Goal: Task Accomplishment & Management: Complete application form

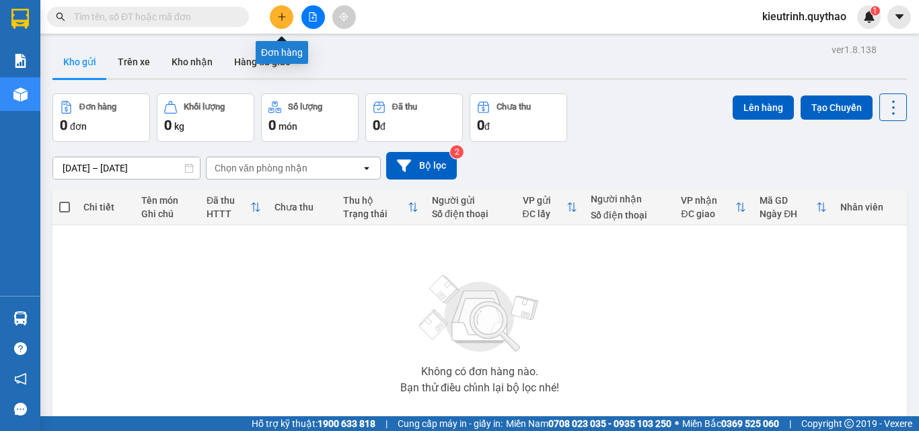
click at [282, 18] on icon "plus" at bounding box center [281, 16] width 9 height 9
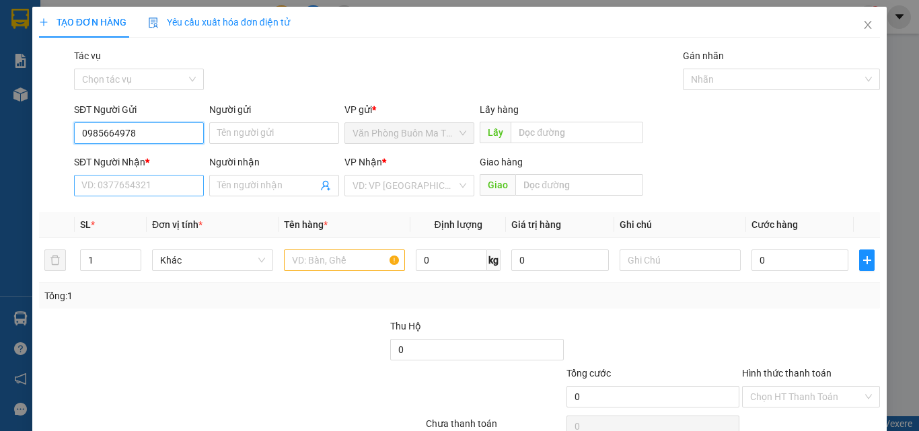
type input "0985664978"
click at [128, 179] on input "SĐT Người Nhận *" at bounding box center [139, 186] width 130 height 22
drag, startPoint x: 160, startPoint y: 134, endPoint x: 0, endPoint y: 126, distance: 160.4
click at [0, 126] on div "TẠO ĐƠN HÀNG Yêu cầu xuất hóa đơn điện tử Transit Pickup Surcharge Ids Transit …" at bounding box center [459, 215] width 919 height 431
click at [152, 189] on input "SĐT Người Nhận *" at bounding box center [139, 186] width 130 height 22
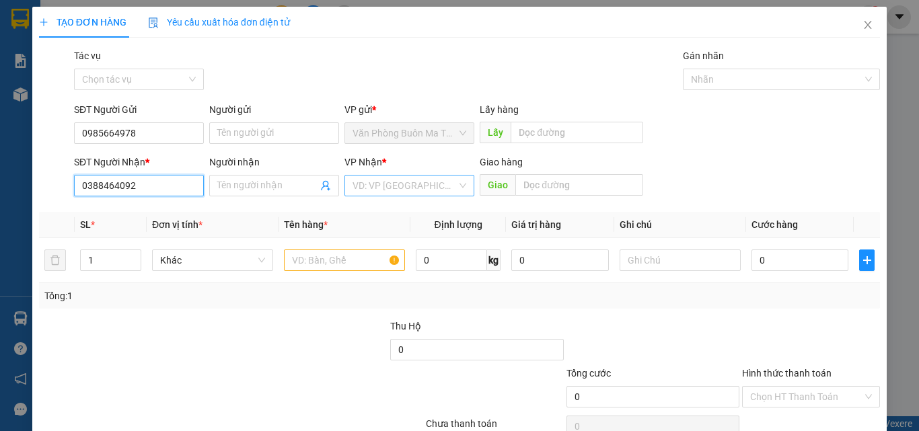
type input "0388464092"
click at [406, 188] on input "search" at bounding box center [405, 186] width 104 height 20
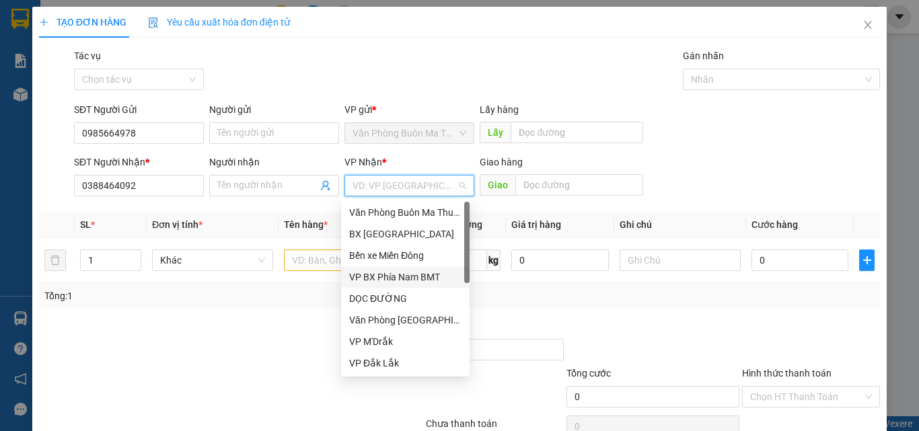
scroll to position [67, 0]
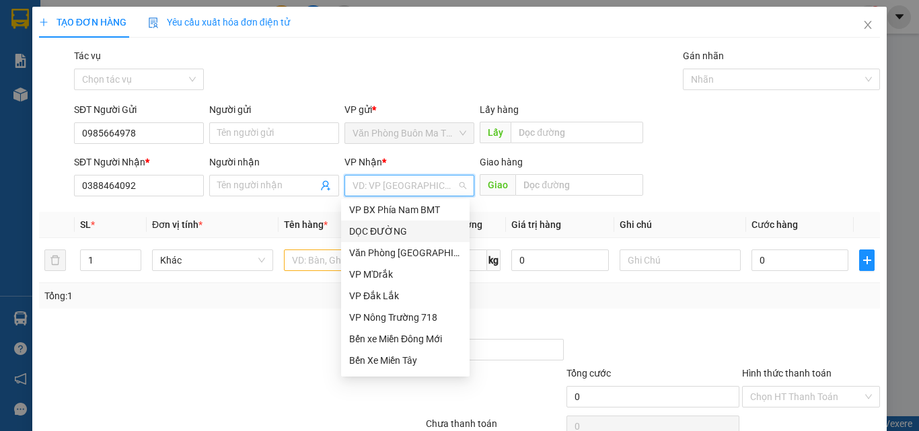
click at [384, 228] on div "DỌC ĐƯỜNG" at bounding box center [405, 231] width 112 height 15
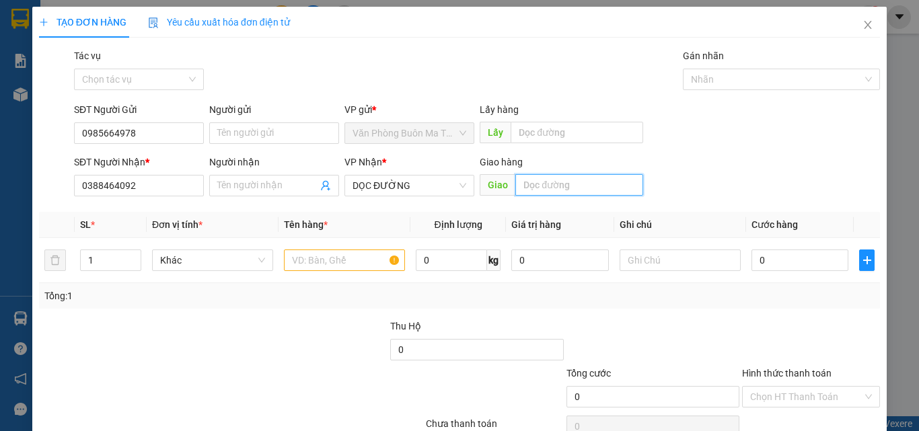
click at [603, 193] on input "text" at bounding box center [580, 185] width 128 height 22
type input "GÒ DẦU TN"
click at [334, 258] on input "text" at bounding box center [344, 261] width 121 height 22
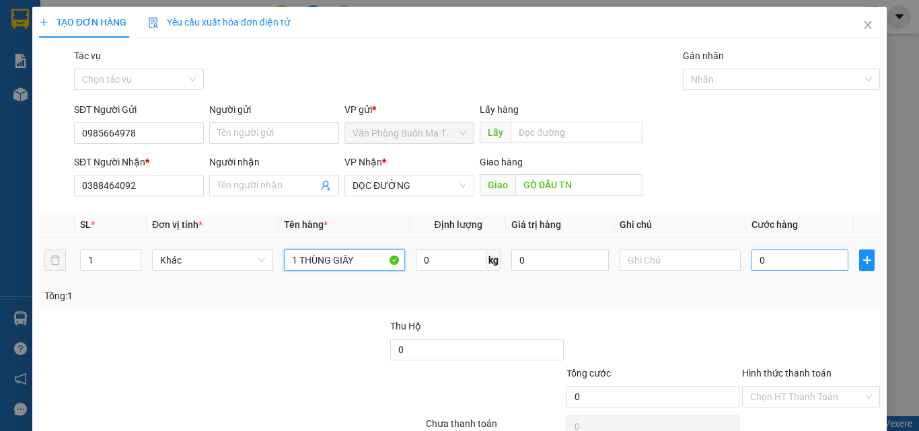
type input "1 THÙNG GIẤY"
click at [773, 256] on input "0" at bounding box center [800, 261] width 97 height 22
click at [663, 253] on input "text" at bounding box center [680, 261] width 121 height 22
click at [644, 257] on input "text" at bounding box center [680, 261] width 121 height 22
click at [763, 256] on input "0" at bounding box center [800, 261] width 97 height 22
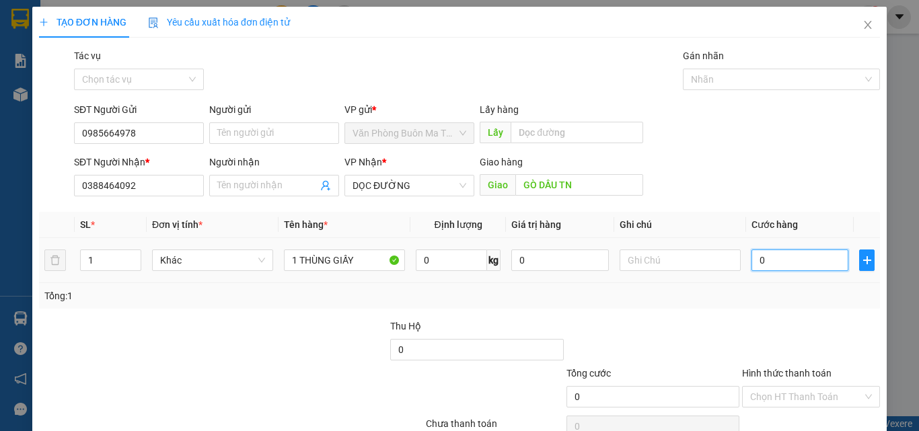
type input "01"
type input "1"
type input "0"
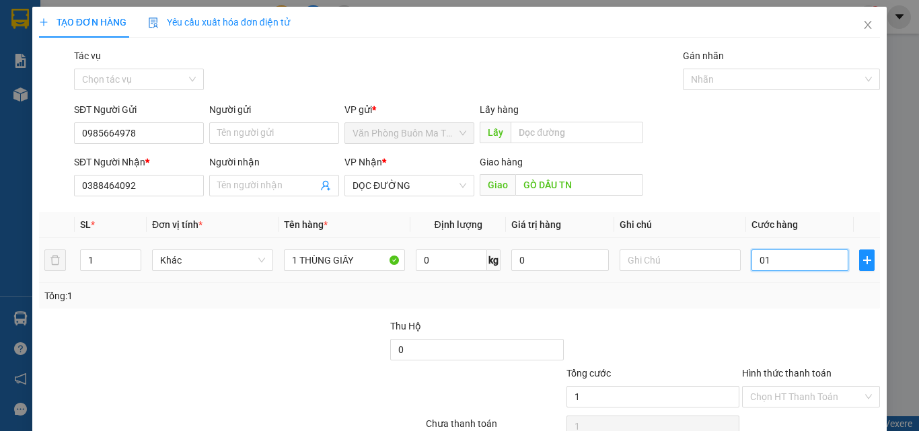
type input "0"
type input "01"
type input "1"
type input "010"
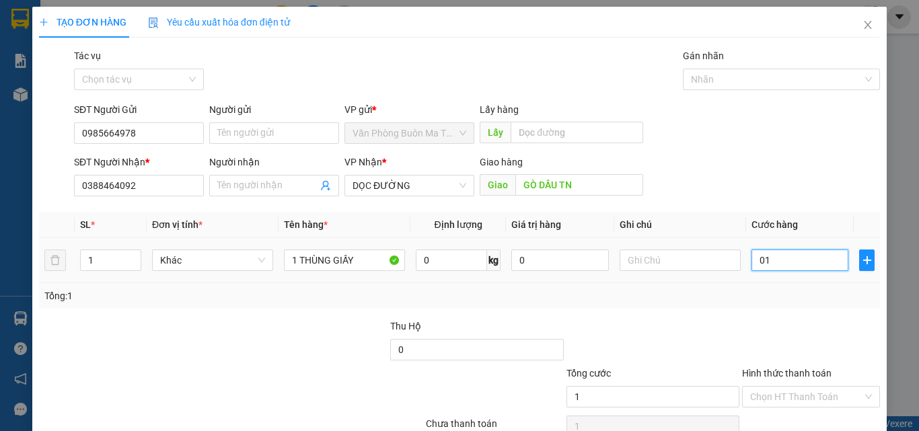
type input "10"
type input "0.100"
type input "100"
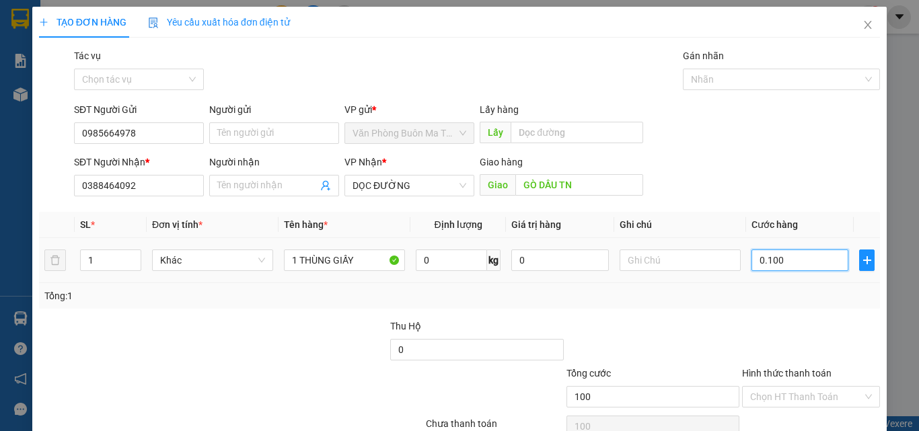
type input "01.000"
type input "1.000"
type input "010.000"
type input "10.000"
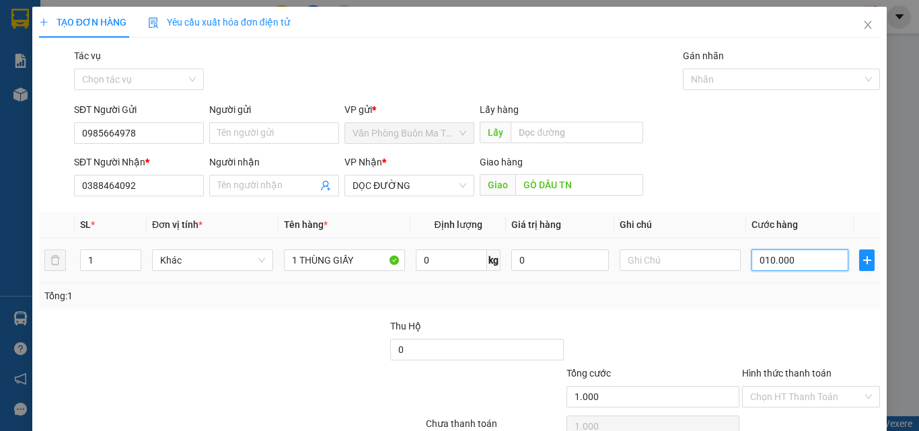
type input "10.000"
type input "0.100.000"
type input "100.000"
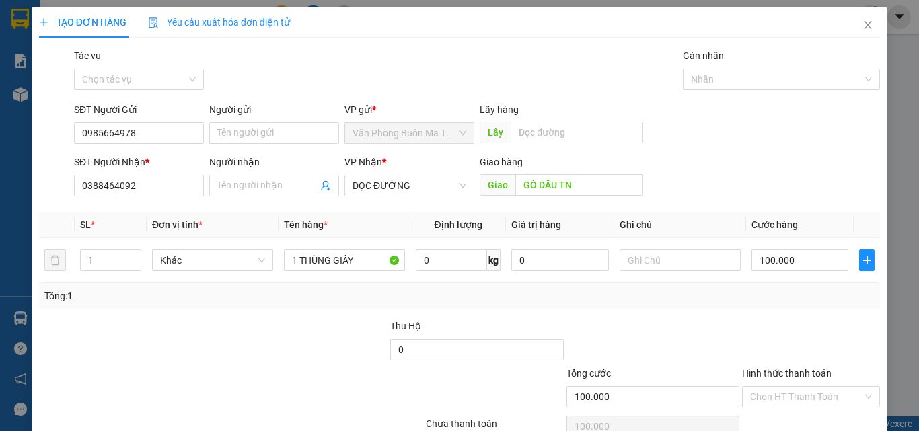
click at [553, 302] on div "Tổng: 1" at bounding box center [459, 296] width 831 height 15
click at [786, 395] on input "Hình thức thanh toán" at bounding box center [806, 397] width 112 height 20
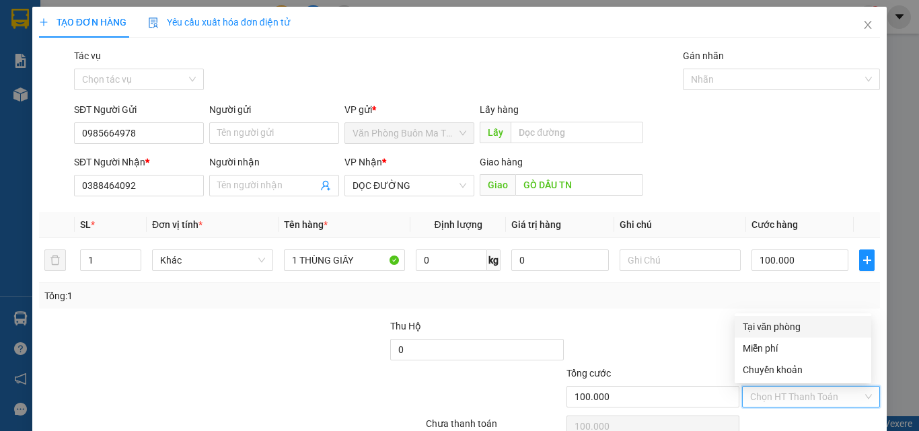
click at [769, 316] on div "Tại văn phòng Miễn phí Tại văn phòng Miễn phí Chuyển khoản" at bounding box center [803, 349] width 137 height 70
click at [781, 334] on div "Tại văn phòng" at bounding box center [803, 327] width 137 height 22
type input "0"
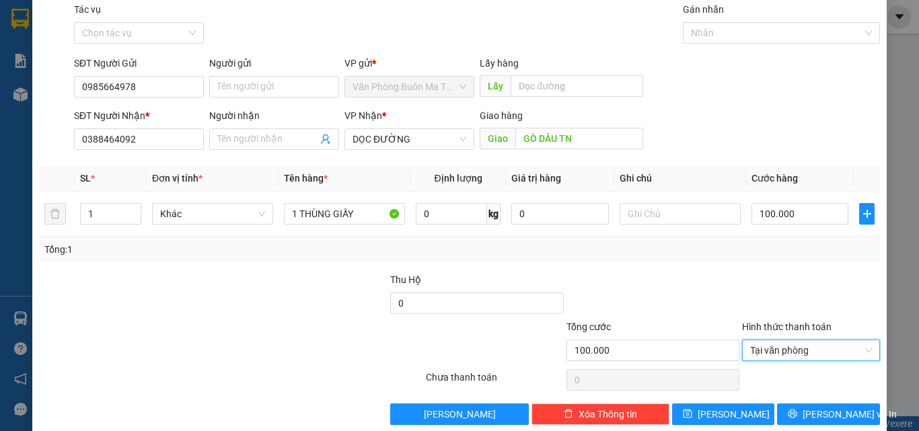
scroll to position [67, 0]
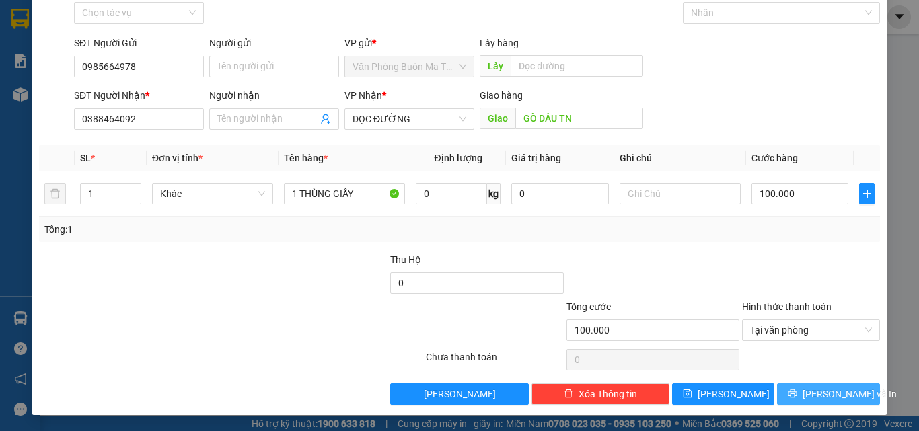
click at [797, 394] on icon "printer" at bounding box center [792, 393] width 9 height 9
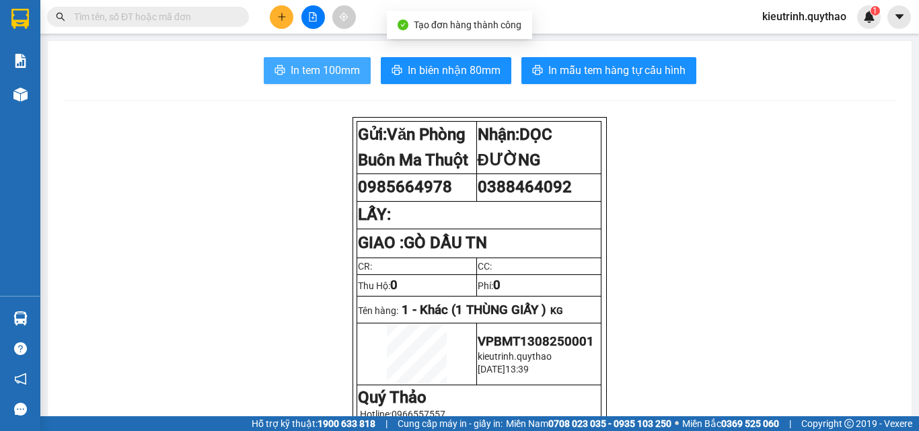
click at [348, 70] on span "In tem 100mm" at bounding box center [325, 70] width 69 height 17
click at [347, 69] on span "In tem 100mm" at bounding box center [325, 70] width 69 height 17
click at [348, 69] on span "In tem 100mm" at bounding box center [325, 70] width 69 height 17
drag, startPoint x: 353, startPoint y: 71, endPoint x: 461, endPoint y: 114, distance: 116.9
click at [355, 71] on span "In tem 100mm" at bounding box center [325, 70] width 69 height 17
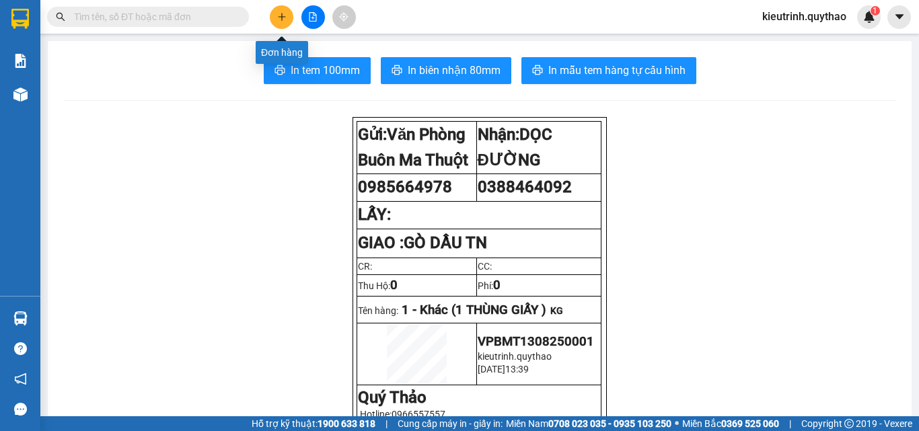
click at [281, 24] on button at bounding box center [282, 17] width 24 height 24
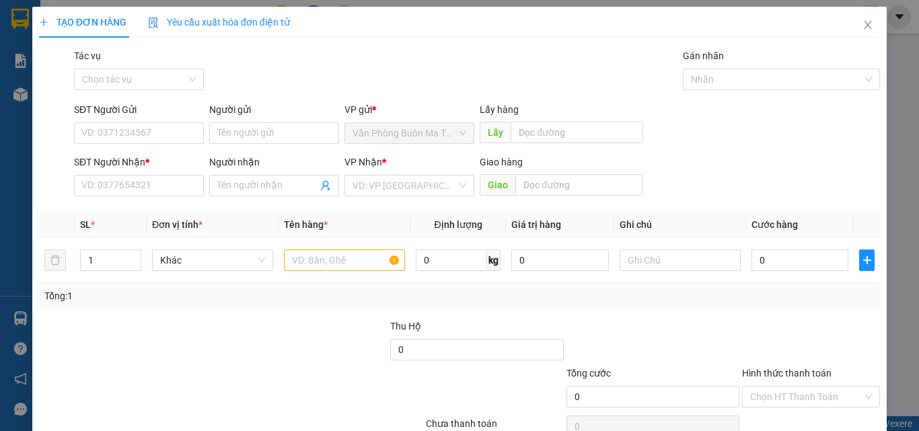
click at [163, 120] on div "SĐT Người Gửi" at bounding box center [139, 112] width 130 height 20
click at [165, 128] on input "SĐT Người Gửi" at bounding box center [139, 134] width 130 height 22
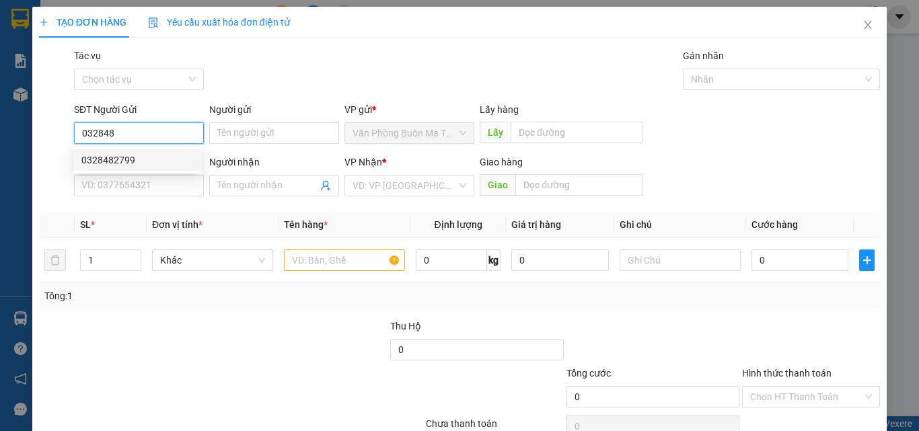
click at [132, 163] on div "0328482799" at bounding box center [137, 160] width 112 height 15
type input "0328482799"
type input "0869048166"
type input "MỸ PHƯỚC 3"
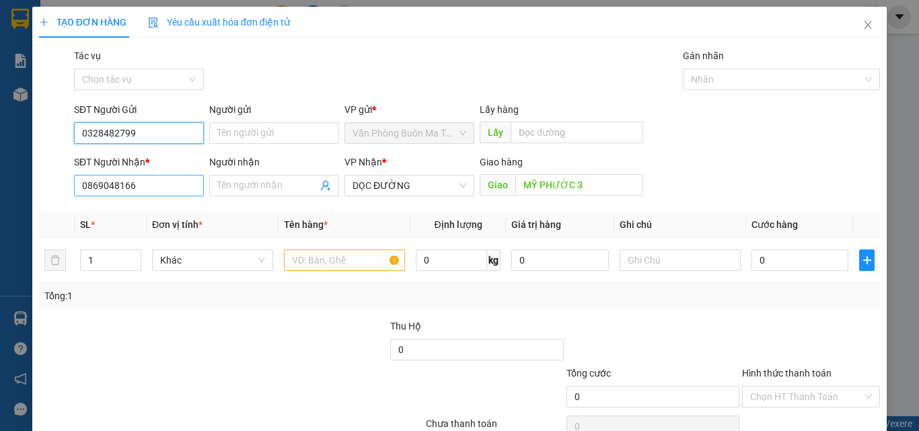
type input "0328482799"
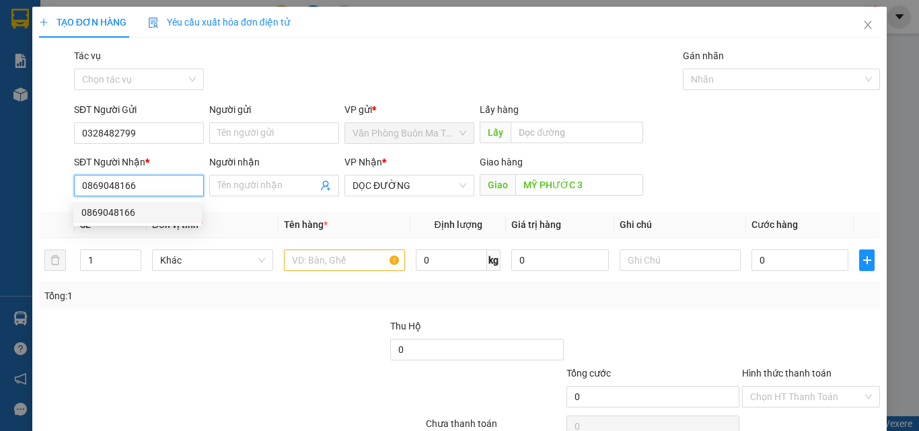
drag, startPoint x: 152, startPoint y: 190, endPoint x: 36, endPoint y: 205, distance: 116.6
click at [36, 205] on div "TẠO ĐƠN HÀNG Yêu cầu xuất hóa đơn điện tử Transit Pickup Surcharge Ids Transit …" at bounding box center [459, 244] width 855 height 475
drag, startPoint x: 156, startPoint y: 316, endPoint x: 175, endPoint y: 298, distance: 26.7
click at [156, 310] on div "Transit Pickup Surcharge Ids Transit Deliver Surcharge Ids Transit Deliver Surc…" at bounding box center [459, 259] width 841 height 423
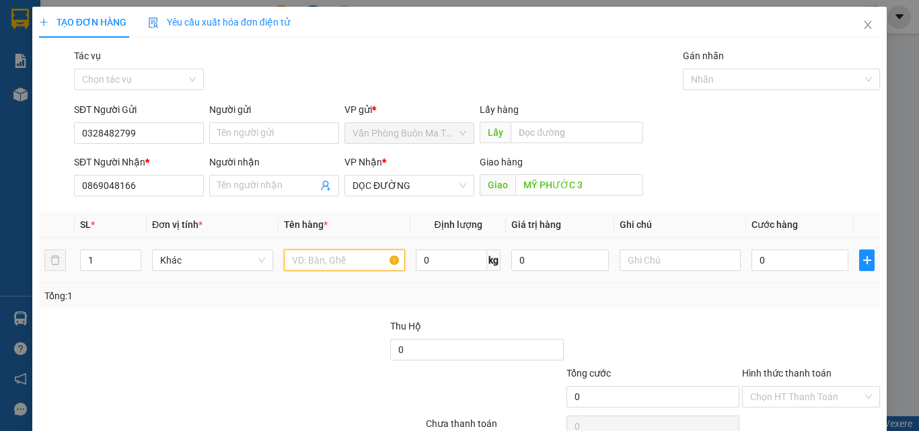
click at [326, 268] on input "text" at bounding box center [344, 261] width 121 height 22
click at [625, 180] on input "MỸ PHƯỚC 3" at bounding box center [580, 185] width 128 height 22
click at [317, 258] on input "text" at bounding box center [344, 261] width 121 height 22
type input "1 THÙNG GIẤY"
drag, startPoint x: 779, startPoint y: 243, endPoint x: 777, endPoint y: 261, distance: 18.3
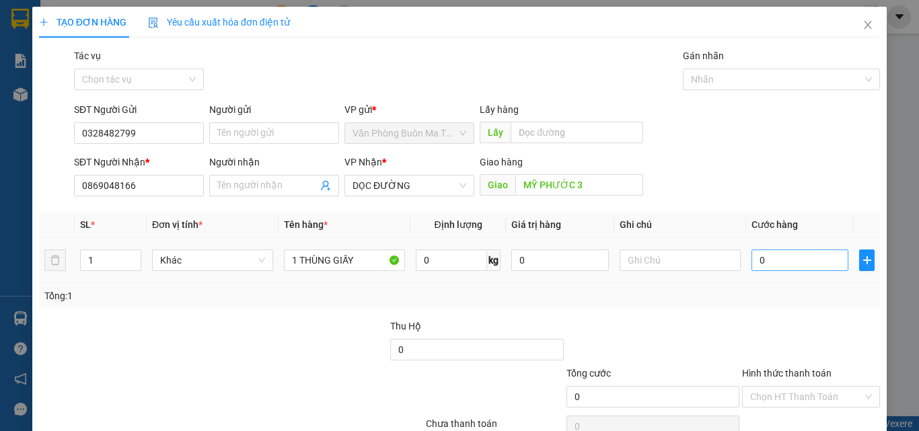
click at [781, 246] on td "0" at bounding box center [800, 260] width 108 height 45
click at [778, 262] on input "0" at bounding box center [800, 261] width 97 height 22
type input "6"
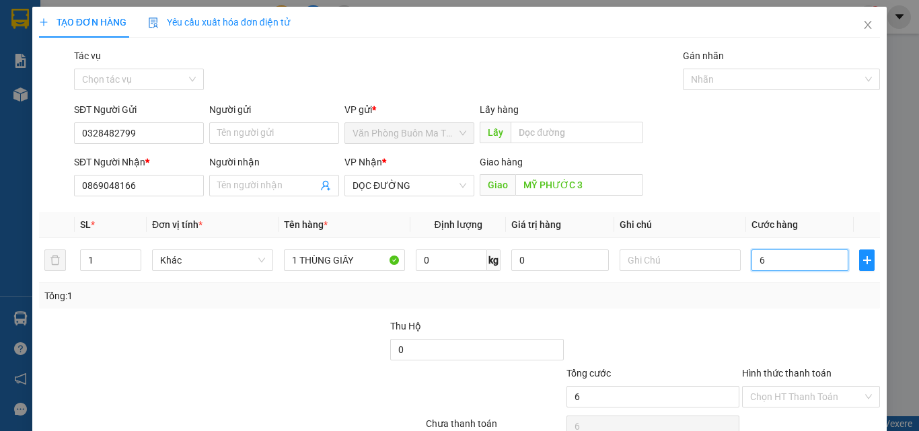
type input "60"
type input "600"
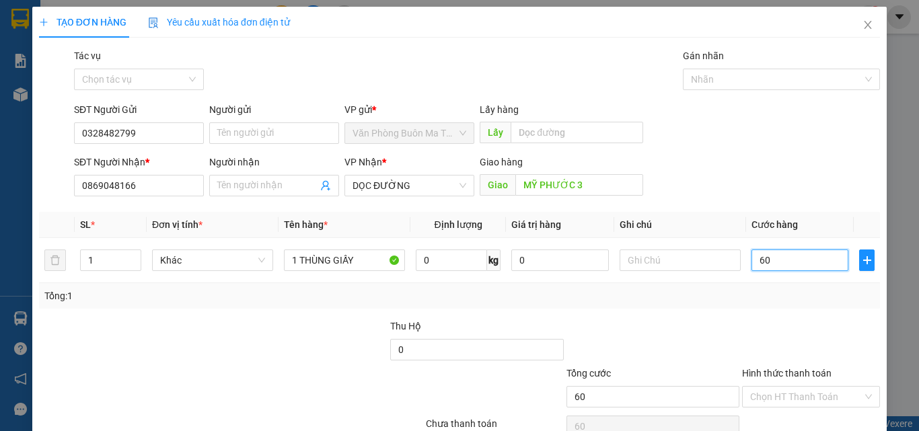
type input "600"
type input "6.000"
type input "60.000"
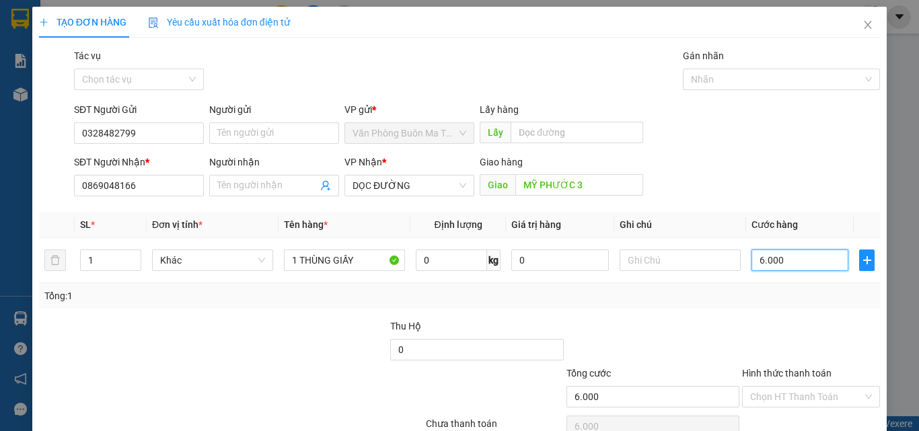
type input "60.000"
click at [824, 399] on input "Hình thức thanh toán" at bounding box center [806, 397] width 112 height 20
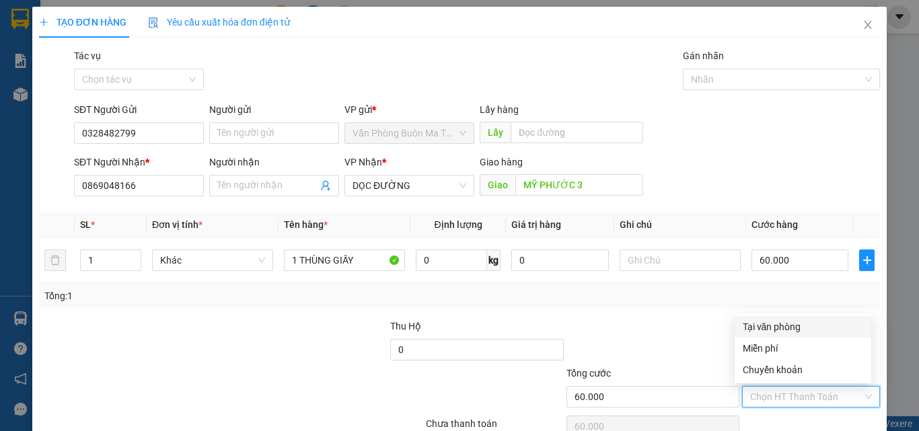
click at [765, 331] on div "Tại văn phòng" at bounding box center [803, 327] width 120 height 15
type input "0"
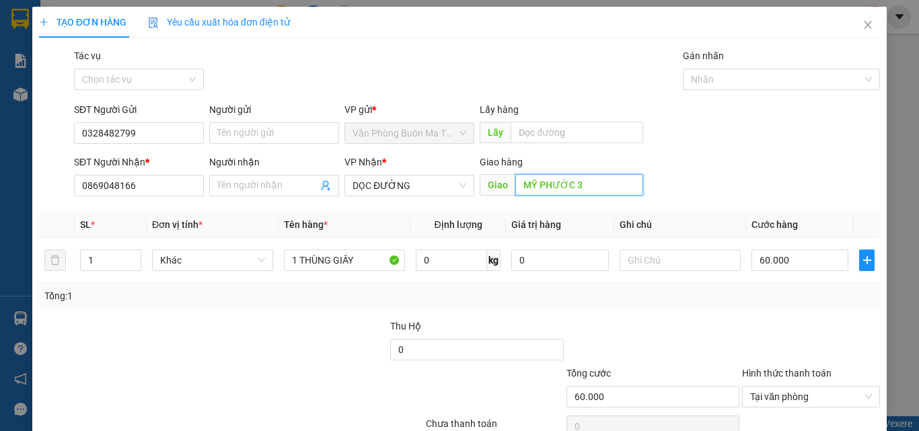
click at [602, 182] on input "MỸ PHƯỚC 3" at bounding box center [580, 185] width 128 height 22
click at [594, 338] on div at bounding box center [653, 342] width 176 height 47
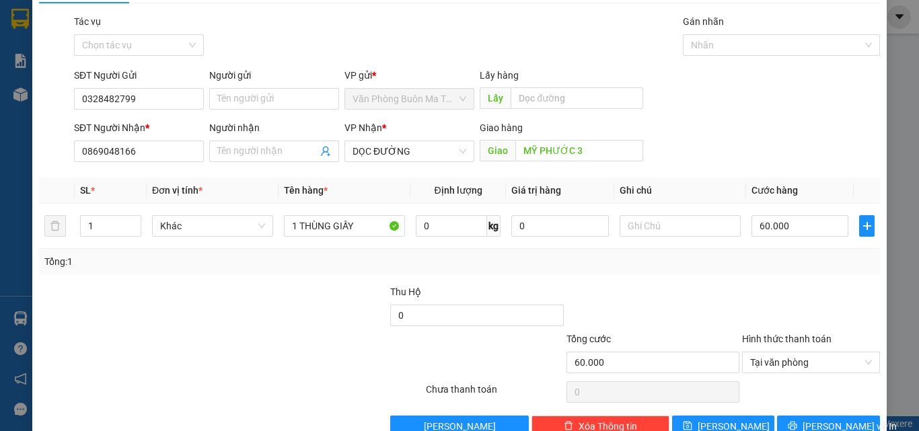
scroll to position [67, 0]
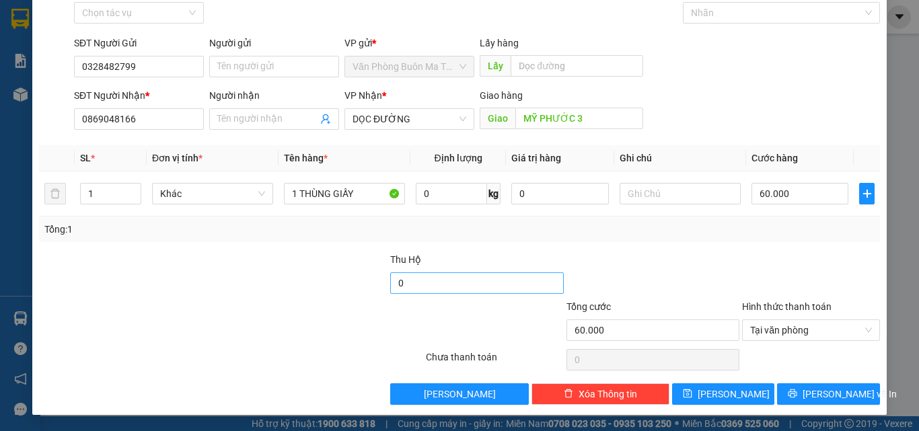
drag, startPoint x: 299, startPoint y: 336, endPoint x: 489, endPoint y: 272, distance: 200.3
click at [298, 335] on div at bounding box center [354, 323] width 141 height 47
click at [475, 291] on input "0" at bounding box center [476, 284] width 173 height 22
type input "425.000"
click at [790, 393] on button "[PERSON_NAME] và In" at bounding box center [828, 395] width 103 height 22
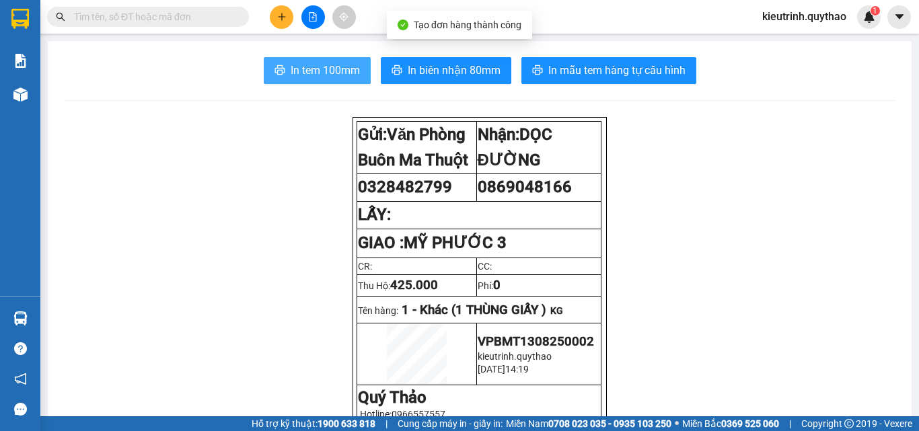
click at [316, 58] on button "In tem 100mm" at bounding box center [317, 70] width 107 height 27
click at [326, 71] on span "In tem 100mm" at bounding box center [325, 70] width 69 height 17
click at [306, 67] on span "In tem 100mm" at bounding box center [325, 70] width 69 height 17
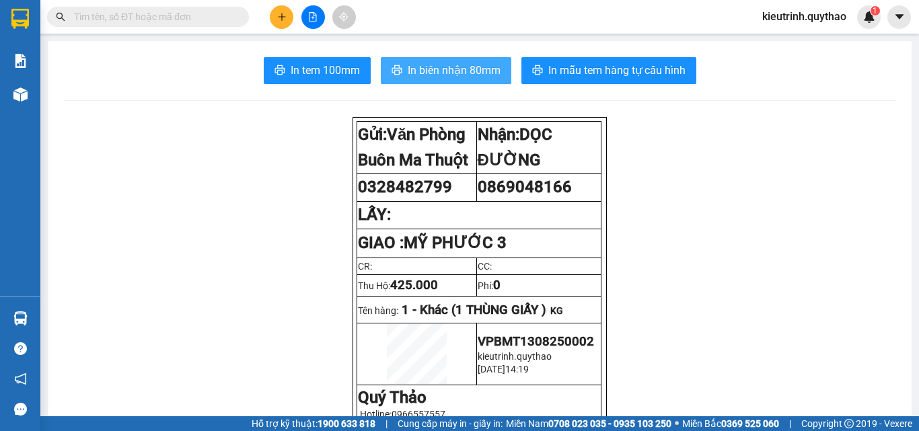
click at [443, 69] on span "In biên nhận 80mm" at bounding box center [454, 70] width 93 height 17
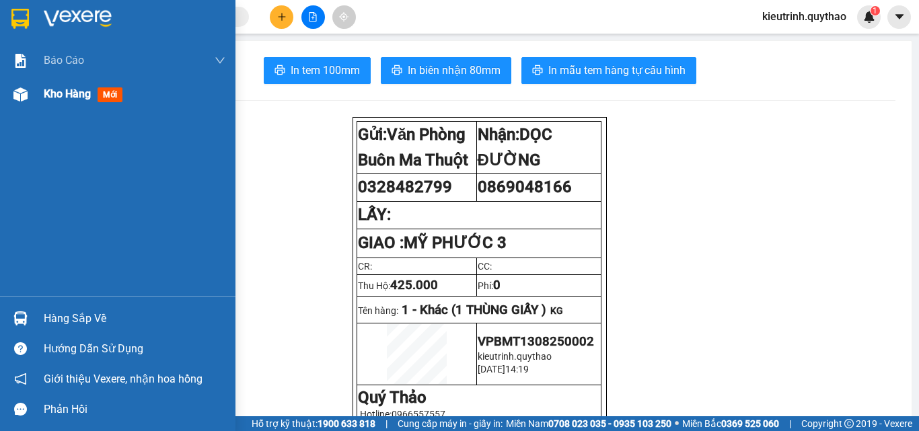
click at [58, 104] on div "Kho hàng mới" at bounding box center [135, 94] width 182 height 34
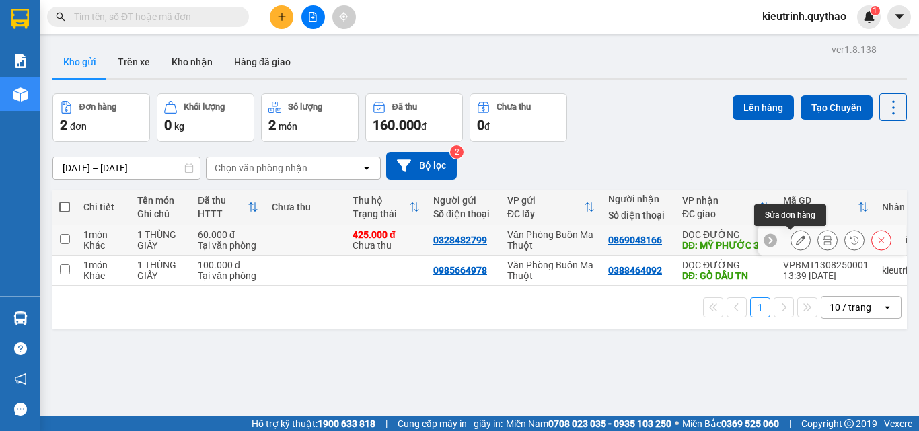
click at [796, 244] on icon at bounding box center [800, 240] width 9 height 9
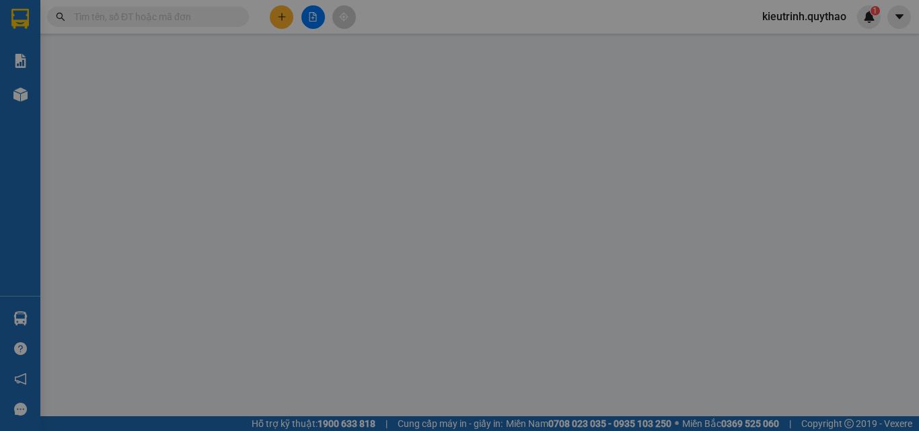
type input "0328482799"
type input "0869048166"
type input "MỸ PHƯỚC 3"
type input "425.000"
type input "60.000"
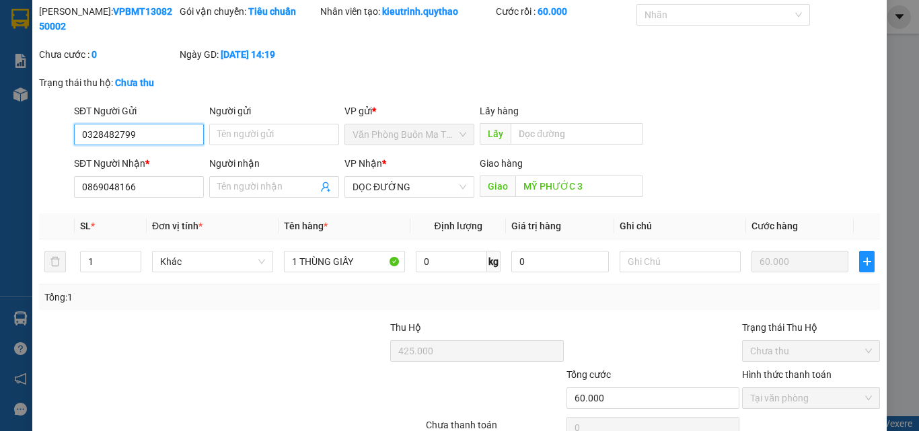
scroll to position [98, 0]
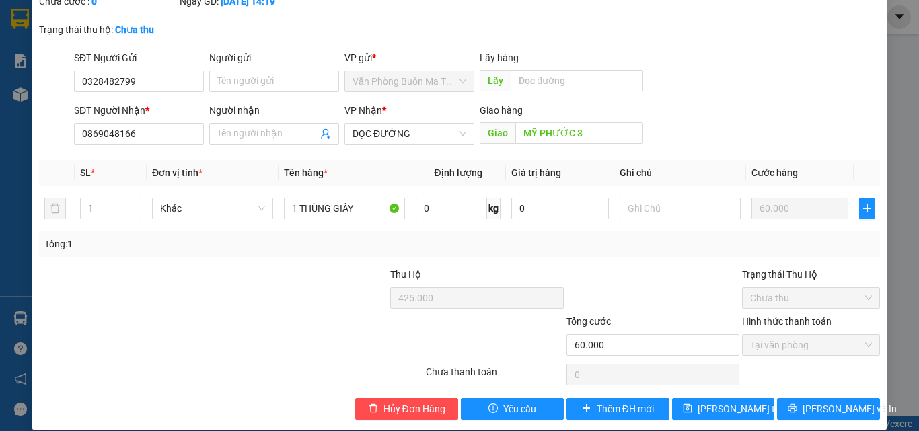
click at [882, 360] on div "SỬA ĐƠN HÀNG Lịch sử Ảnh kiện hàng Yêu cầu xuất hóa đơn điện tử Total Paid Fee …" at bounding box center [459, 215] width 919 height 431
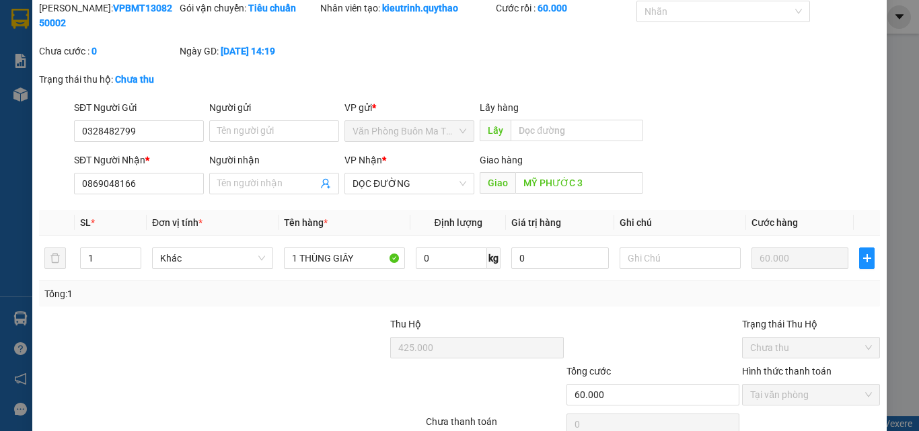
scroll to position [0, 0]
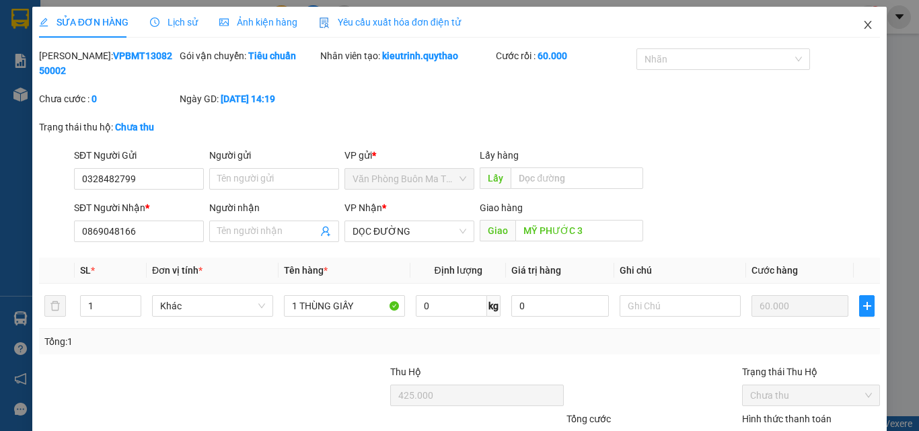
drag, startPoint x: 854, startPoint y: 26, endPoint x: 845, endPoint y: 29, distance: 10.0
click at [863, 25] on icon "close" at bounding box center [868, 25] width 11 height 11
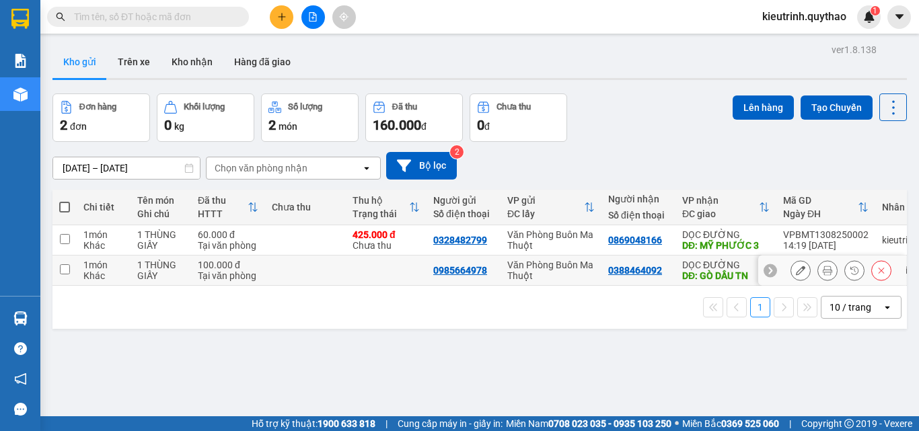
drag, startPoint x: 458, startPoint y: 274, endPoint x: 407, endPoint y: 62, distance: 217.9
click at [407, 62] on div "Kho gửi Trên xe Kho nhận Hàng đã giao" at bounding box center [480, 64] width 855 height 36
